Goal: Transaction & Acquisition: Purchase product/service

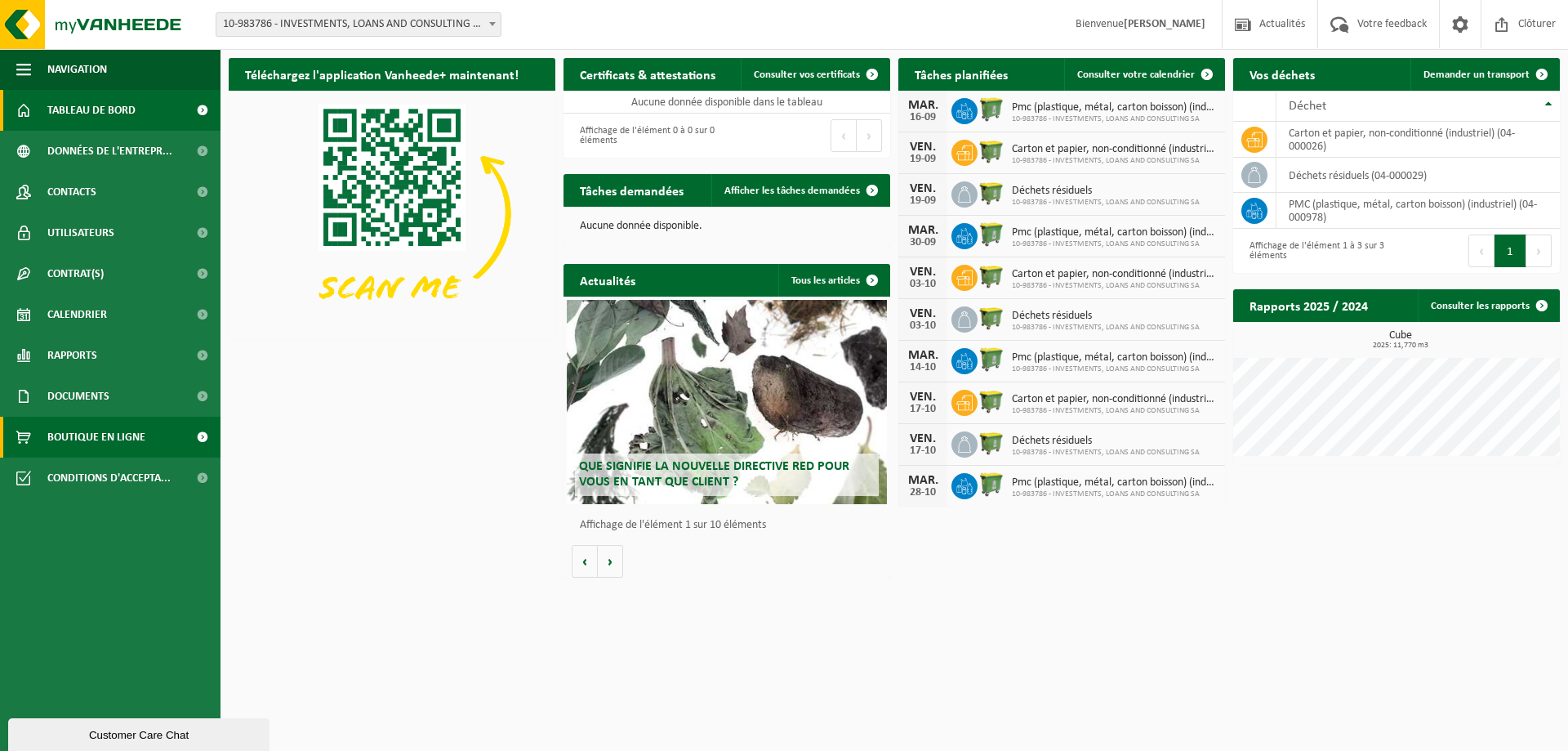
click at [87, 439] on span "Boutique en ligne" at bounding box center [97, 437] width 98 height 41
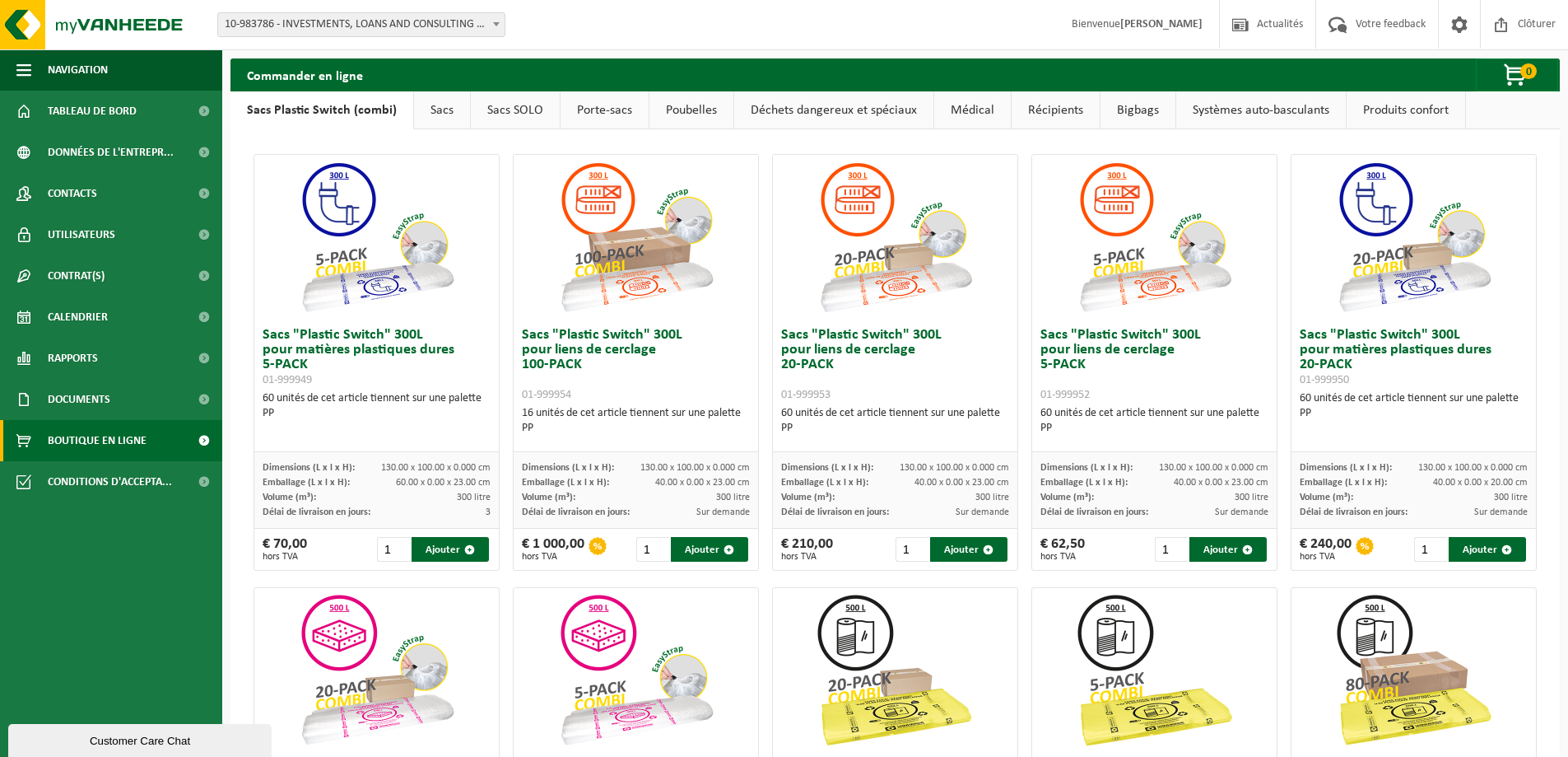
click at [446, 111] on link "Sacs" at bounding box center [442, 110] width 56 height 38
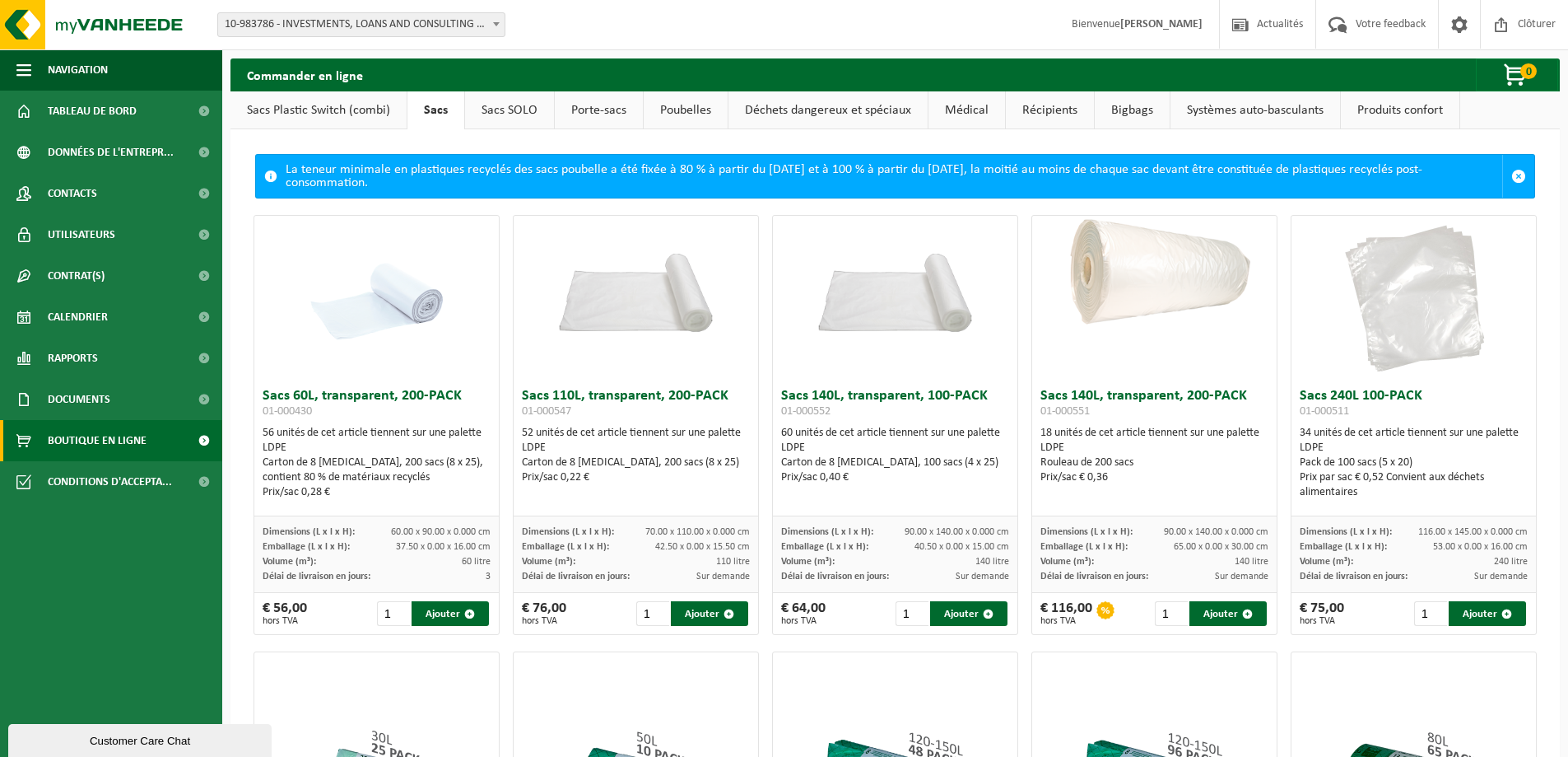
click at [824, 113] on link "Déchets dangereux et spéciaux" at bounding box center [828, 110] width 199 height 38
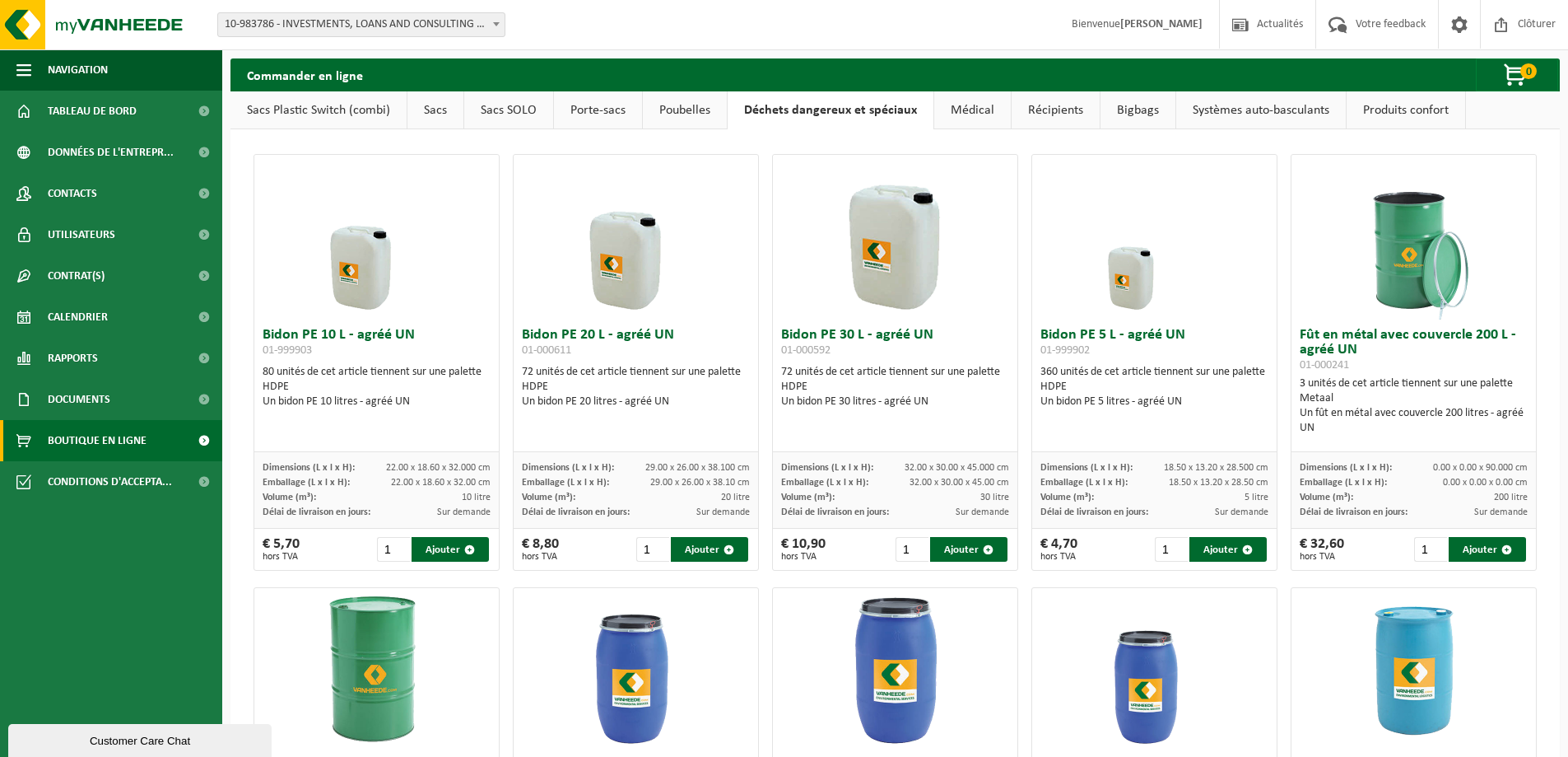
click at [967, 108] on link "Médical" at bounding box center [972, 110] width 77 height 38
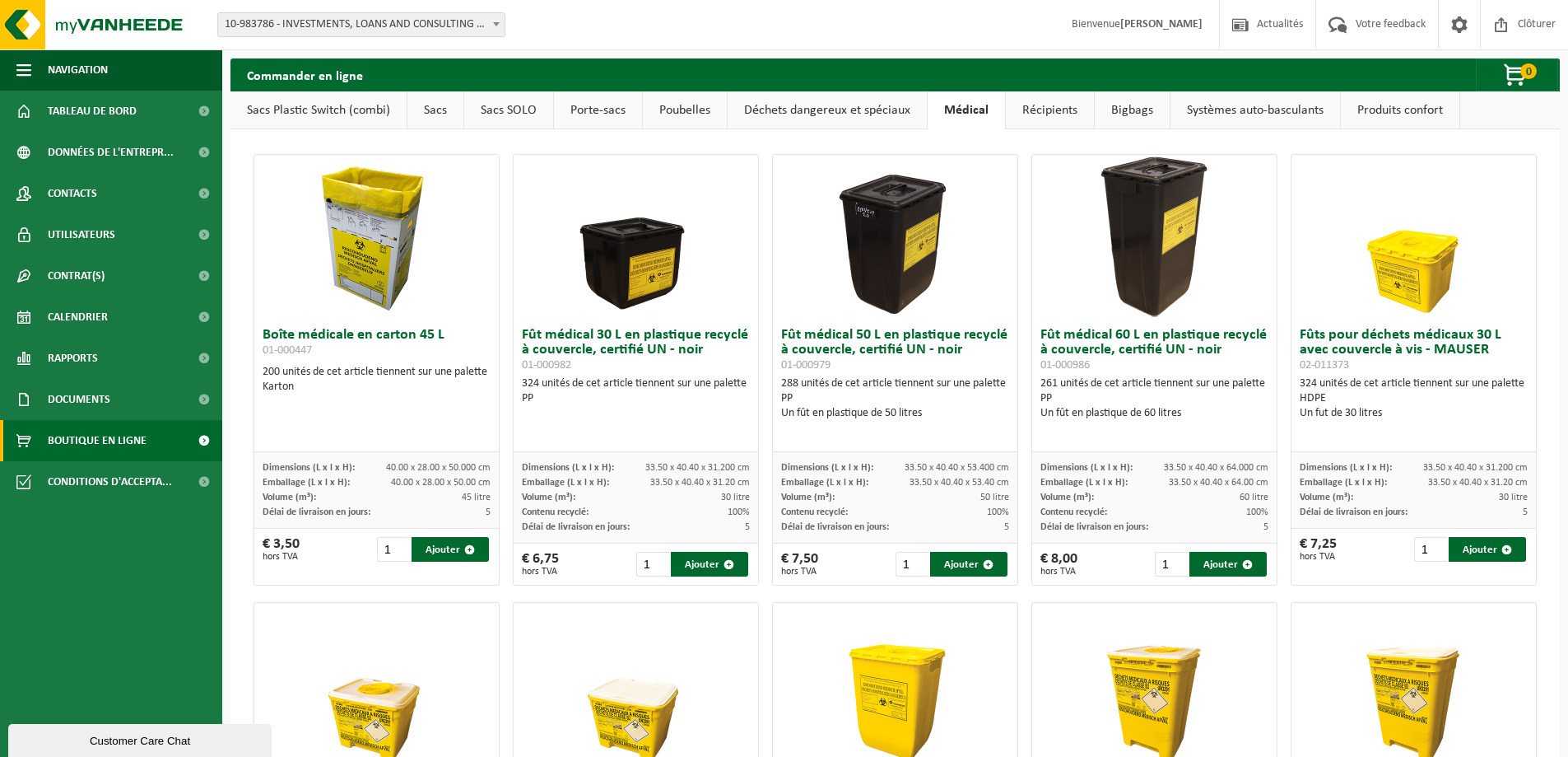
click at [1038, 111] on link "Récipients" at bounding box center [1049, 110] width 88 height 38
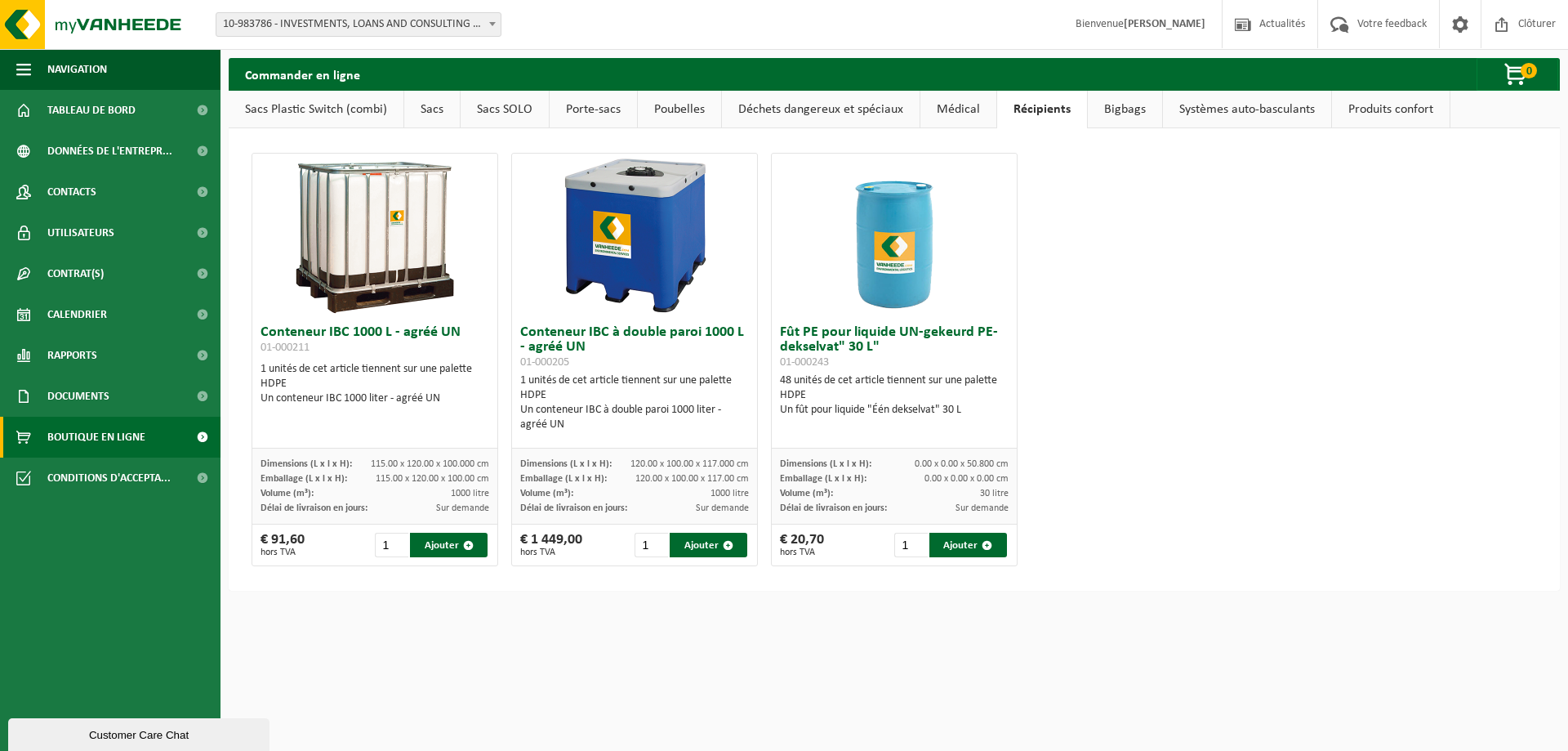
click at [1132, 116] on link "Bigbags" at bounding box center [1126, 109] width 75 height 37
